Goal: Contribute content

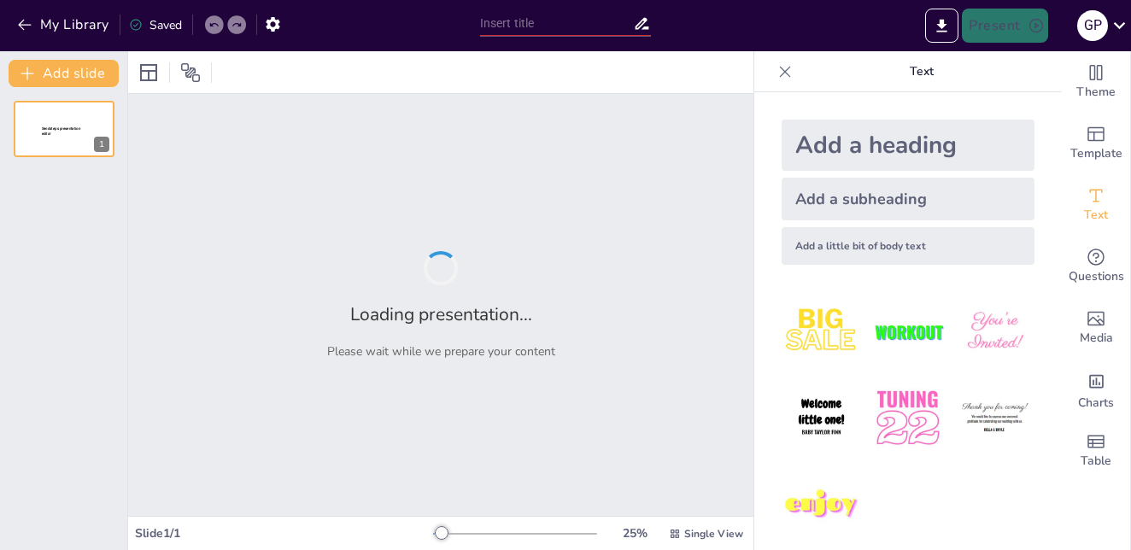
type input "PROPUESTA DE ZONIFICACIÓN PARA EL PLAN DE ORDENAMIENTO Y REGLAMENTO DE USO DEL"
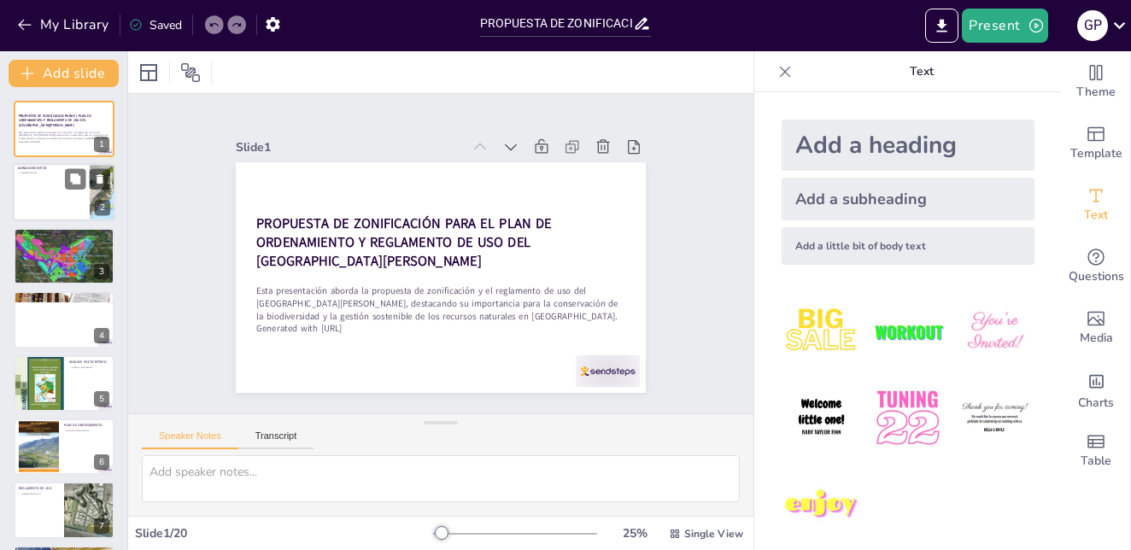
click at [32, 192] on div at bounding box center [64, 193] width 103 height 58
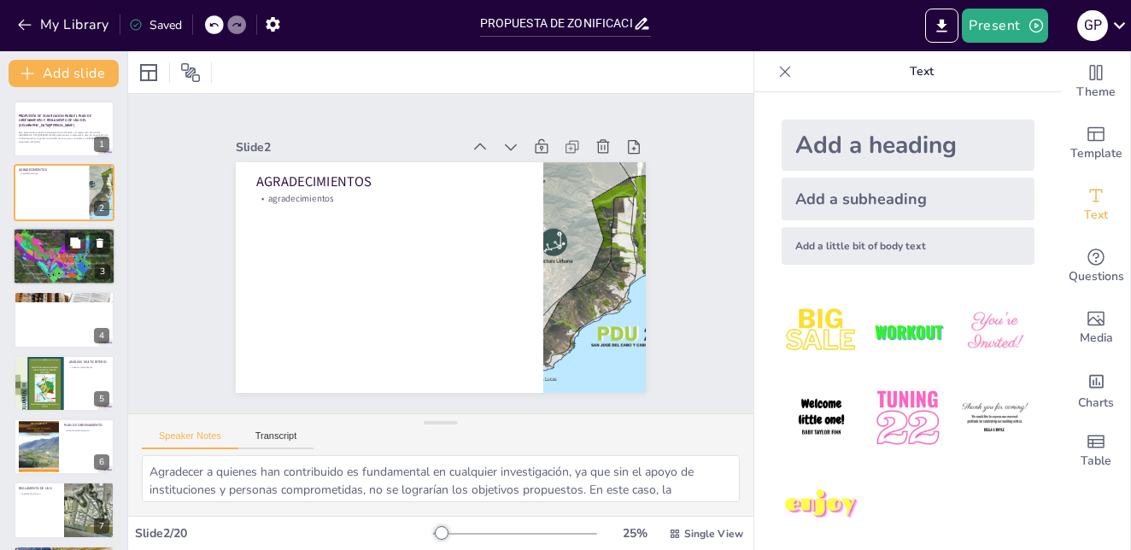
click at [46, 266] on div at bounding box center [64, 256] width 126 height 58
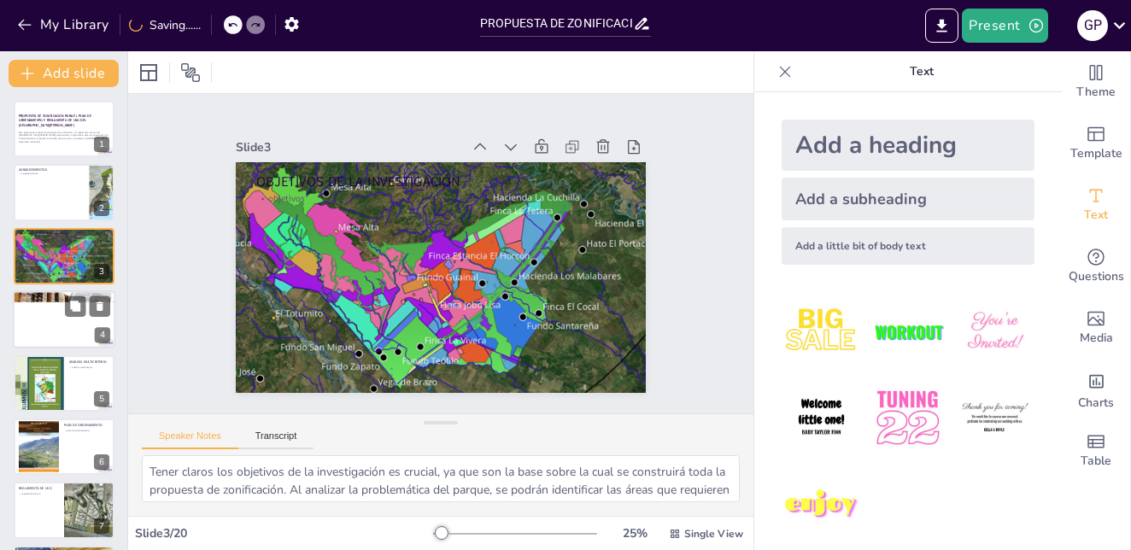
click at [54, 306] on div at bounding box center [64, 319] width 103 height 58
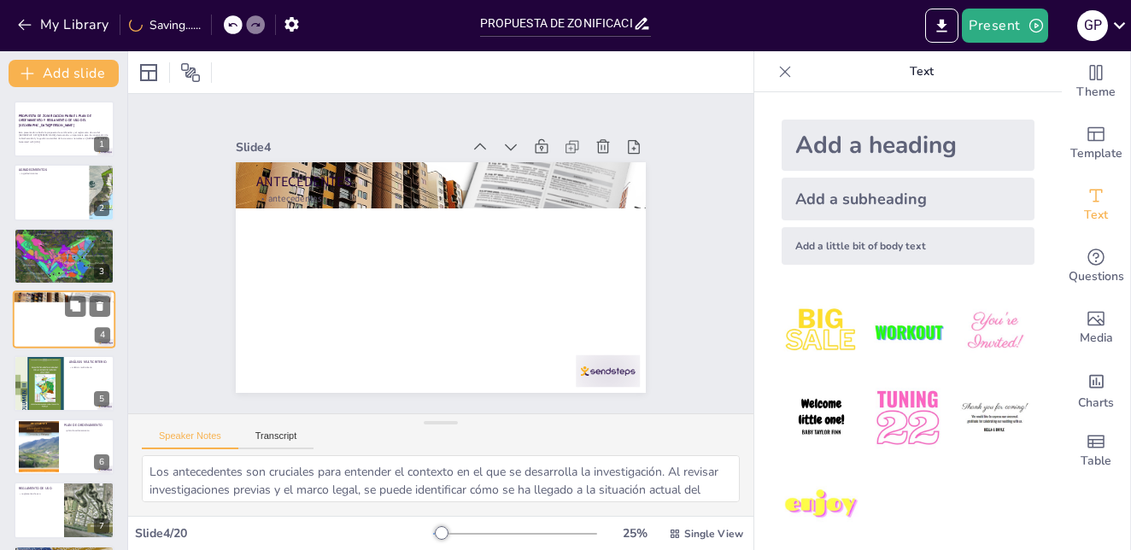
scroll to position [1, 0]
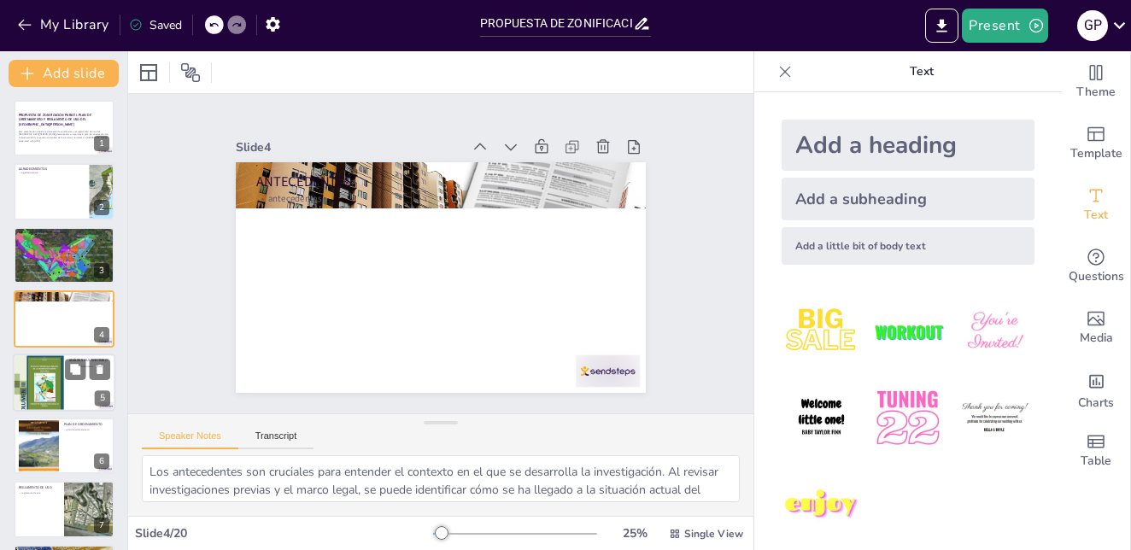
click at [46, 384] on div at bounding box center [38, 383] width 51 height 68
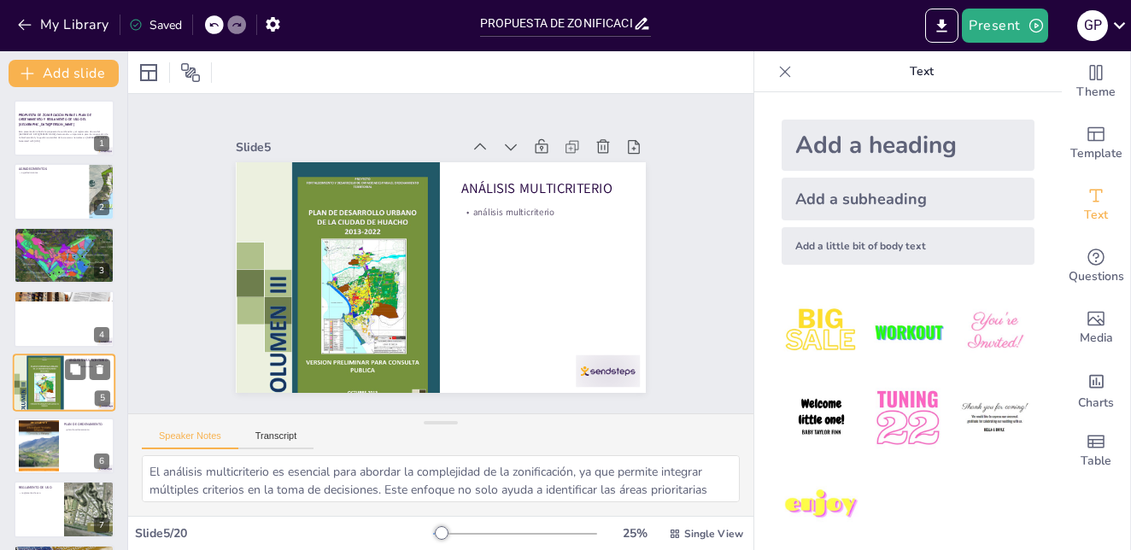
scroll to position [65, 0]
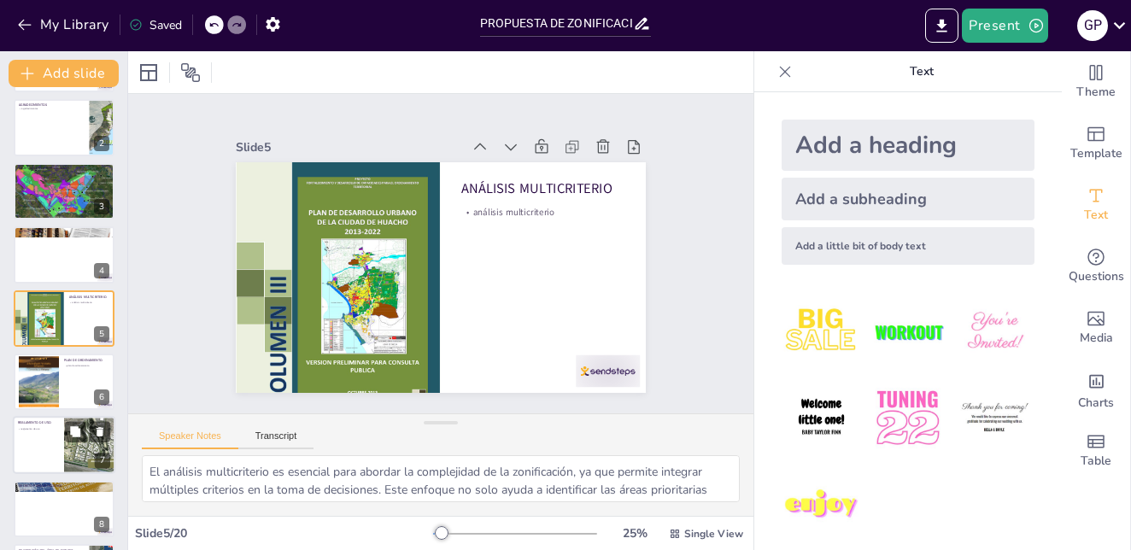
click at [27, 430] on p "reglamento de uso" at bounding box center [38, 428] width 41 height 3
type textarea "Un reglamento de uso bien definido es crucial para la gestión de un parque naci…"
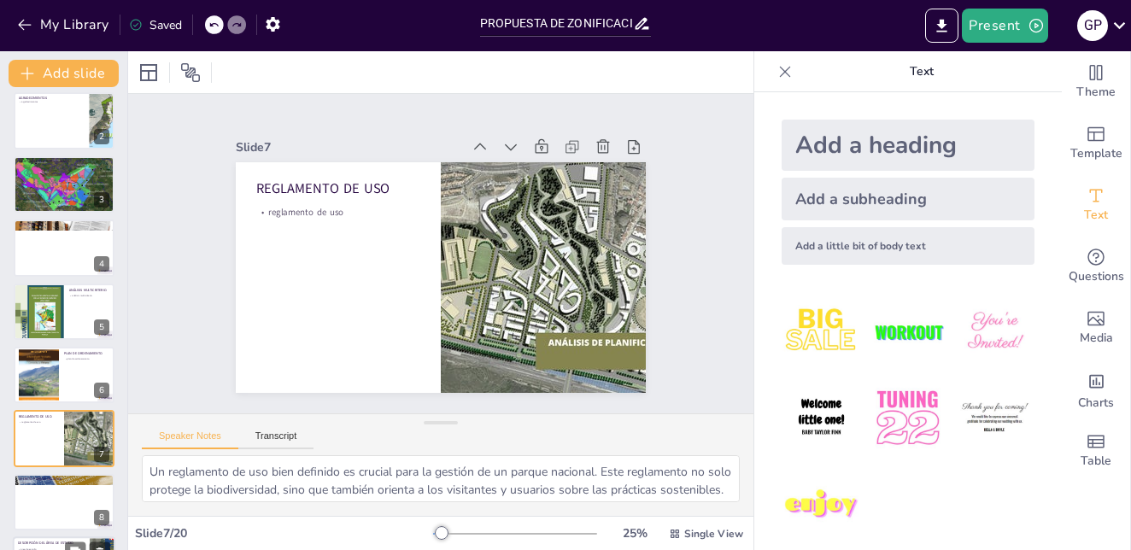
scroll to position [0, 0]
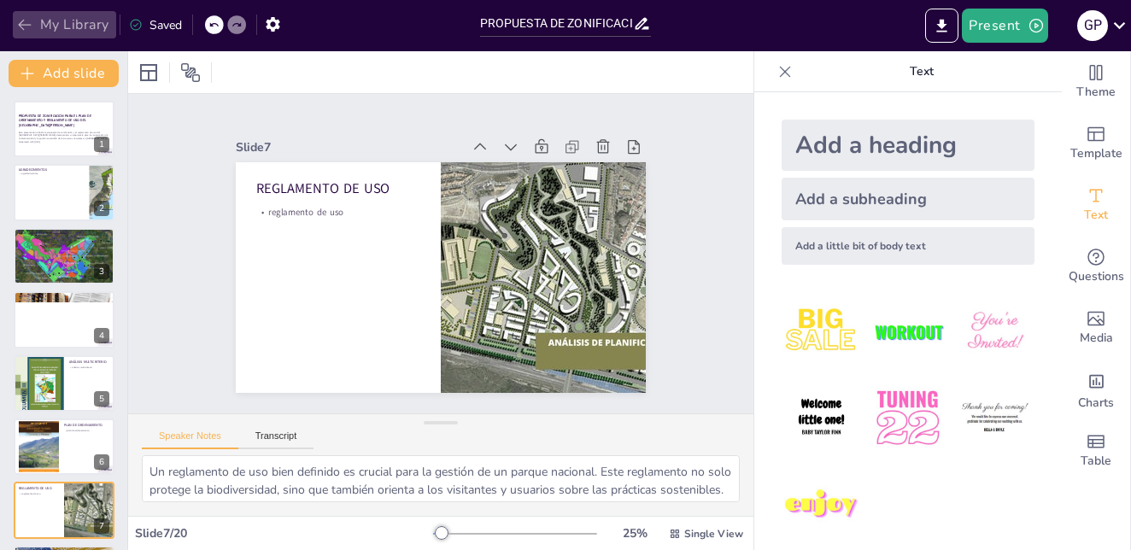
click at [23, 27] on icon "button" at bounding box center [24, 24] width 17 height 17
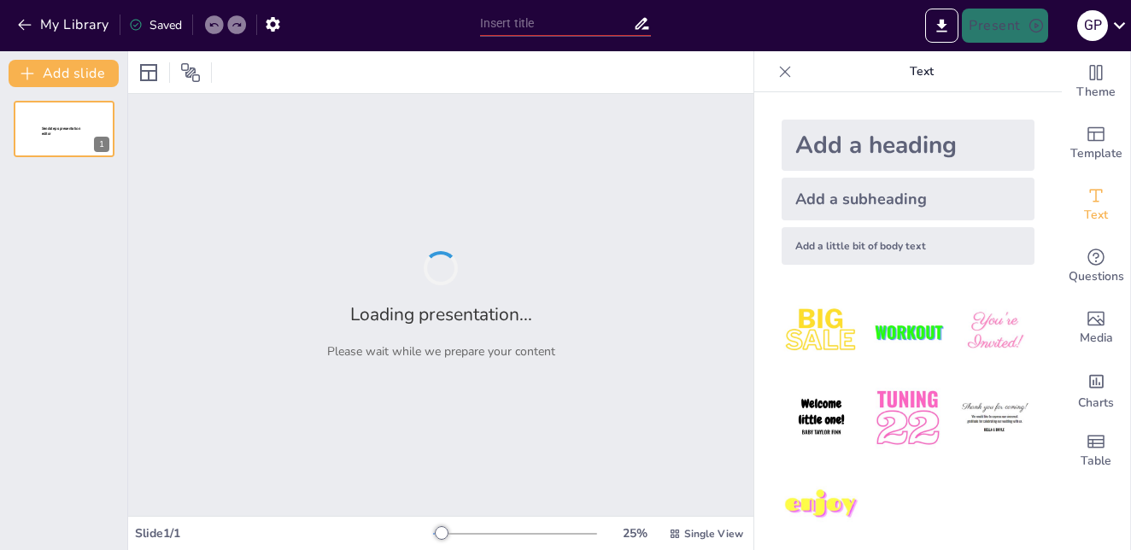
type input "PROPUESTA DE ZONIFICACIÓN PARA EL PLAN DE ORDENAMIENTO Y REGLAMENTO DE USO DEL"
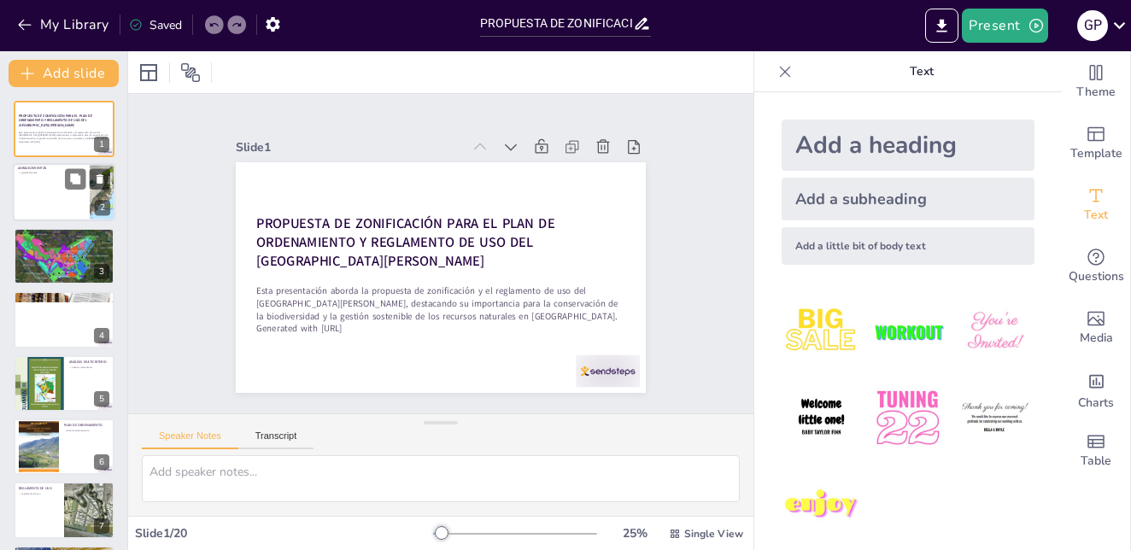
click at [57, 179] on div at bounding box center [64, 193] width 103 height 58
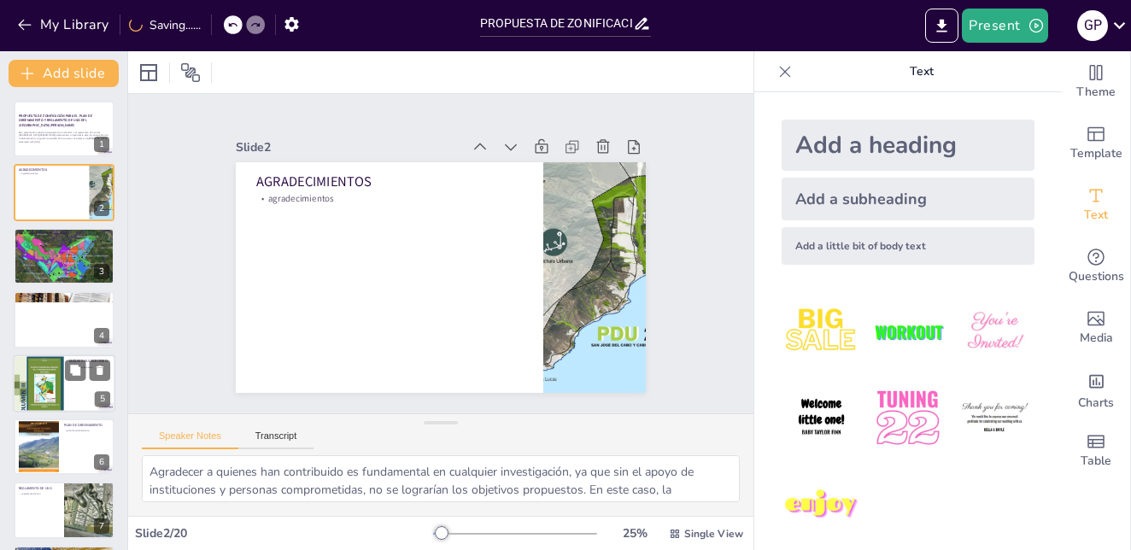
click at [27, 381] on div at bounding box center [38, 383] width 51 height 68
type textarea "El análisis multicriterio es esencial para abordar la complejidad de la zonific…"
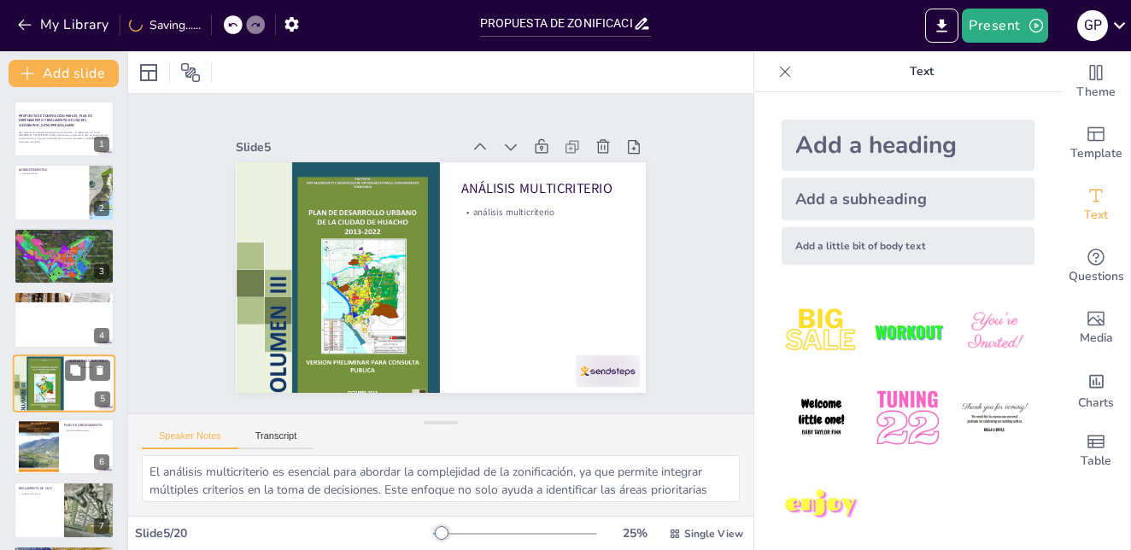
scroll to position [65, 0]
